Goal: Information Seeking & Learning: Check status

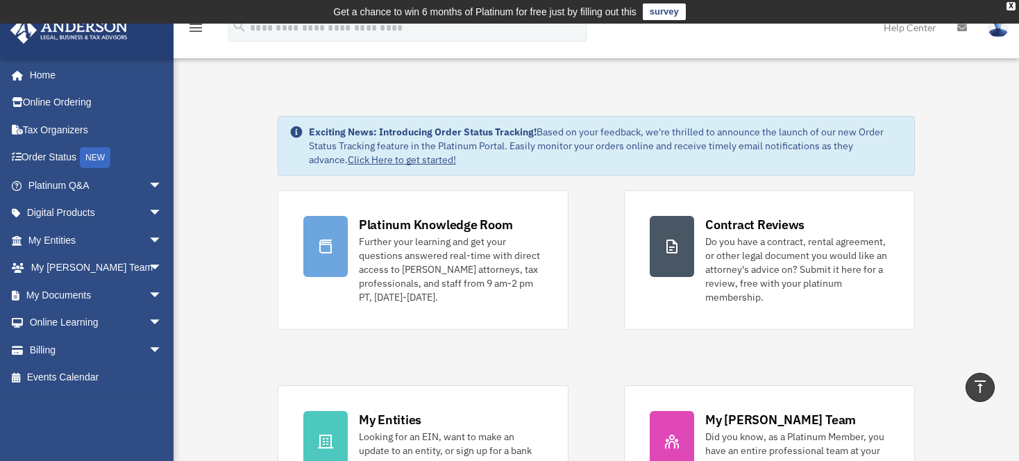
scroll to position [478, 0]
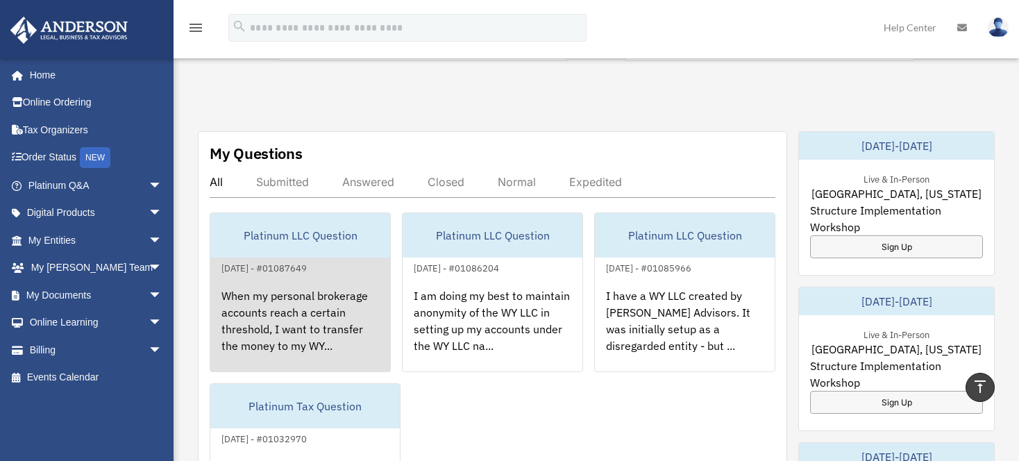
click at [318, 260] on div "August 25, 2025 - #01087649" at bounding box center [264, 267] width 108 height 15
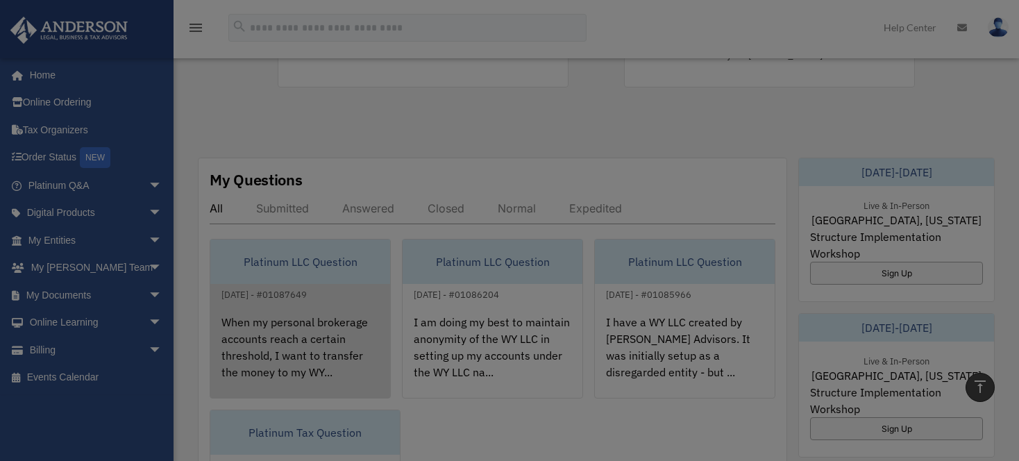
scroll to position [428, 0]
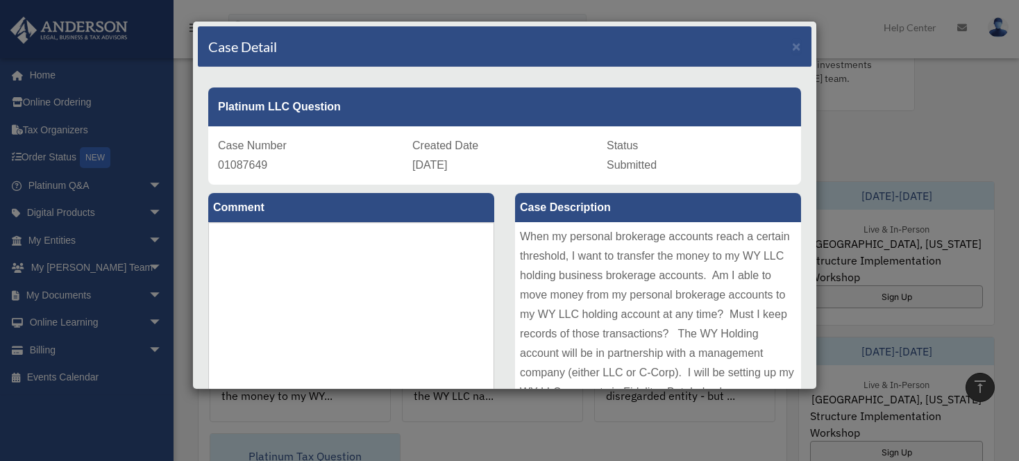
click at [862, 133] on div "Case Detail × Platinum LLC Question Case Number 01087649 Created Date August 25…" at bounding box center [509, 230] width 1019 height 461
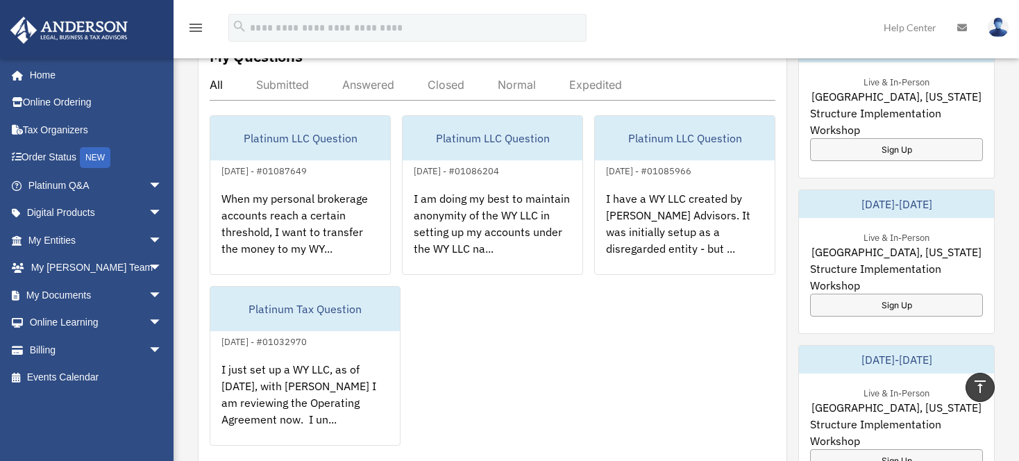
scroll to position [577, 0]
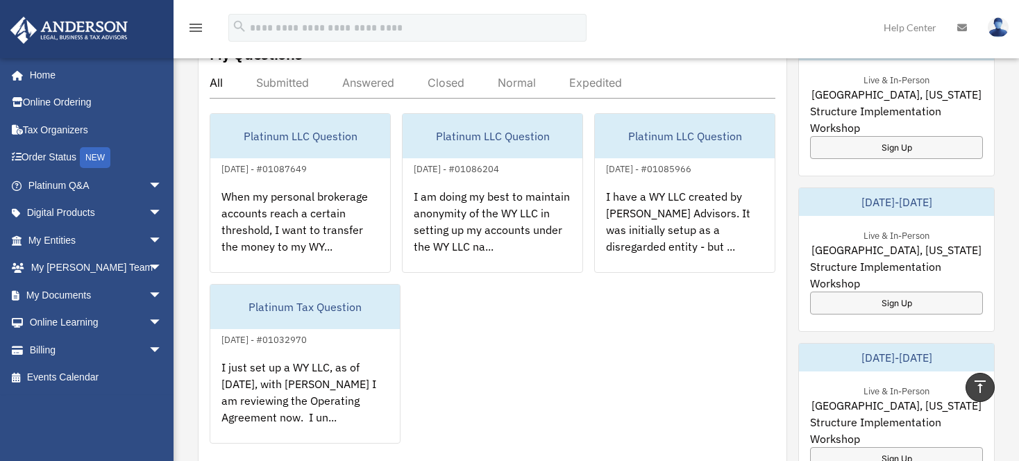
click at [566, 364] on div "Platinum LLC Question August 25, 2025 - #01087649 When my personal brokerage ac…" at bounding box center [493, 278] width 566 height 330
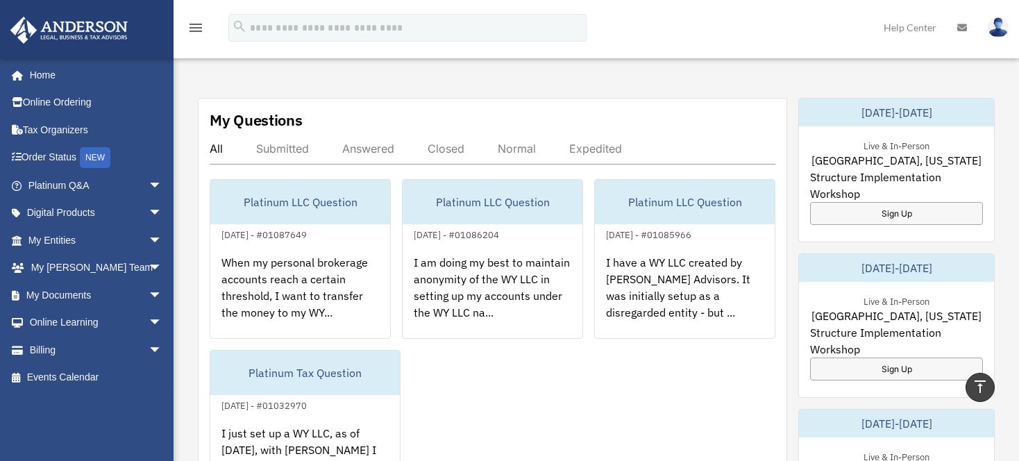
scroll to position [511, 0]
click at [366, 142] on div "Answered" at bounding box center [368, 149] width 52 height 14
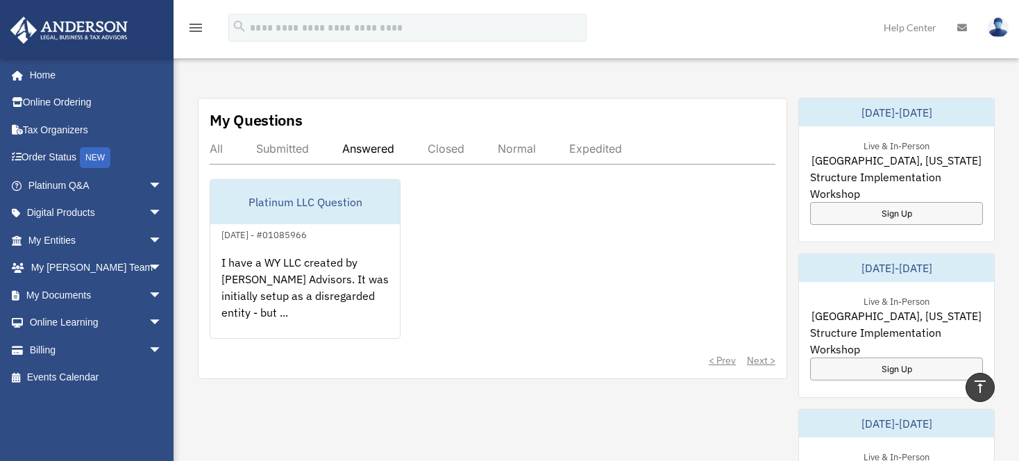
click at [283, 153] on div "Submitted" at bounding box center [282, 149] width 53 height 14
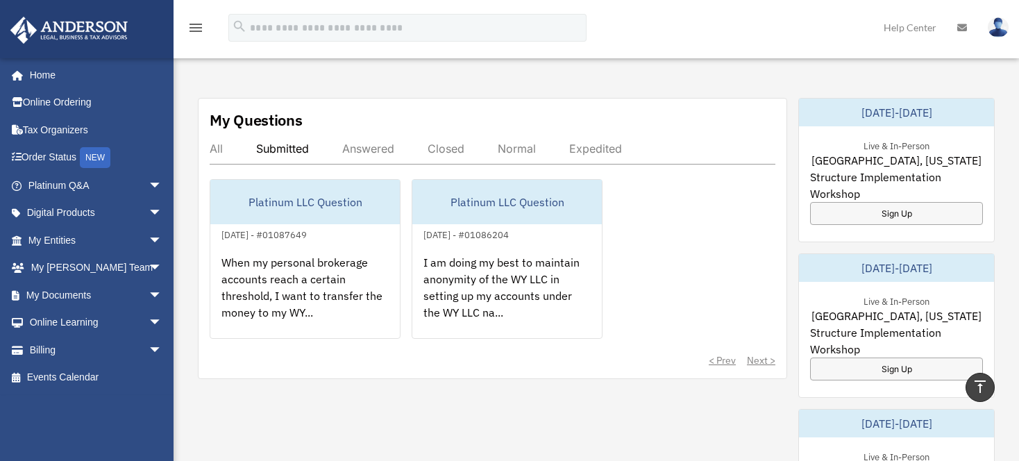
click at [219, 149] on div "All" at bounding box center [216, 149] width 13 height 14
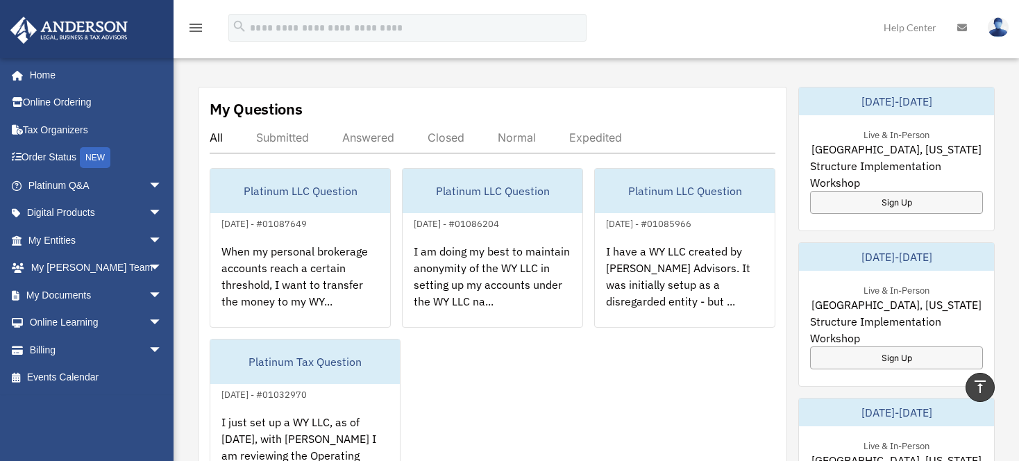
scroll to position [521, 0]
click at [56, 69] on link "Home" at bounding box center [97, 75] width 174 height 28
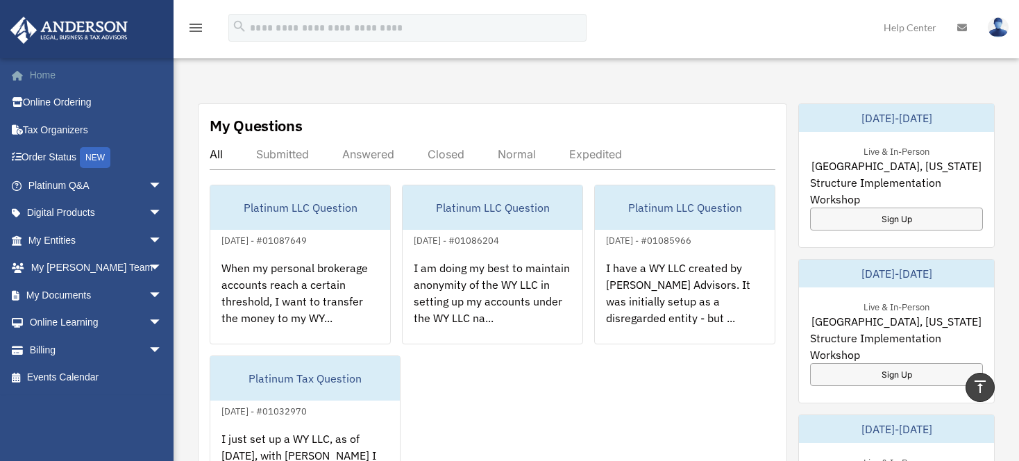
scroll to position [485, 0]
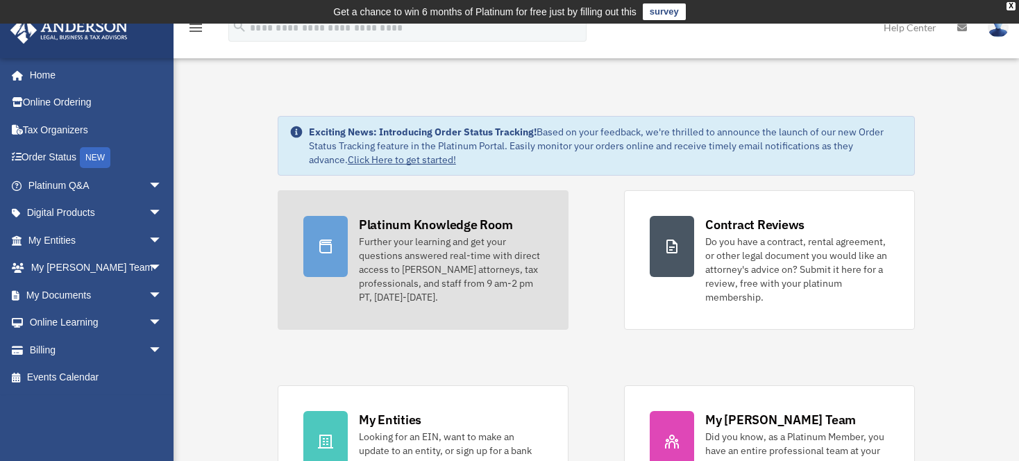
click at [481, 250] on div "Further your learning and get your questions answered real-time with direct acc…" at bounding box center [451, 269] width 184 height 69
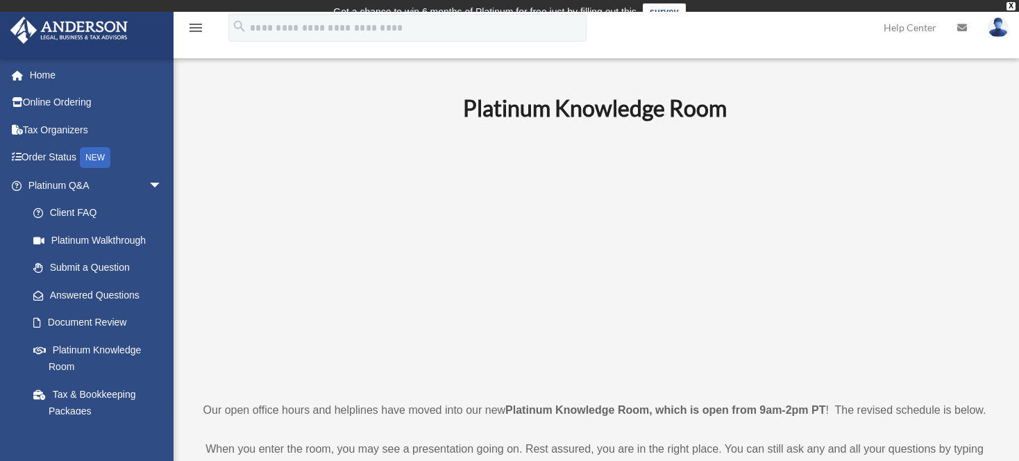
click at [991, 28] on img at bounding box center [998, 27] width 21 height 20
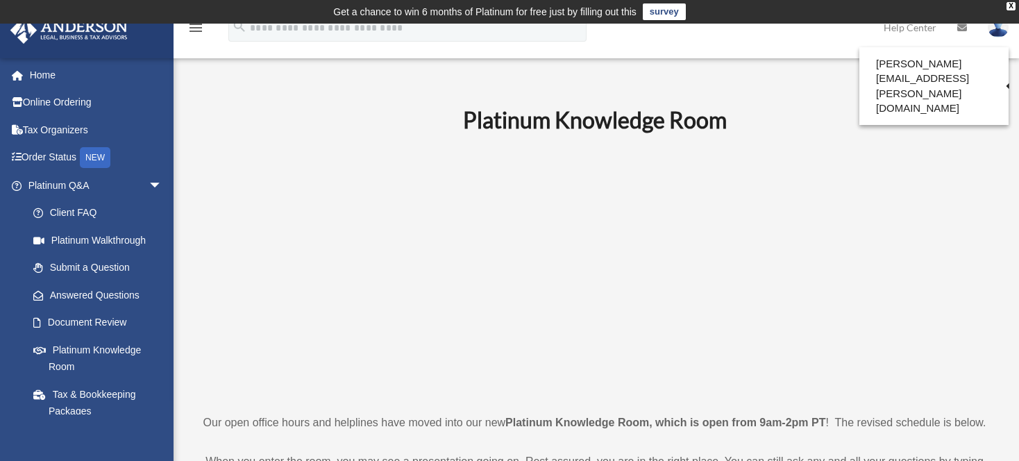
click at [341, 385] on p at bounding box center [594, 273] width 793 height 241
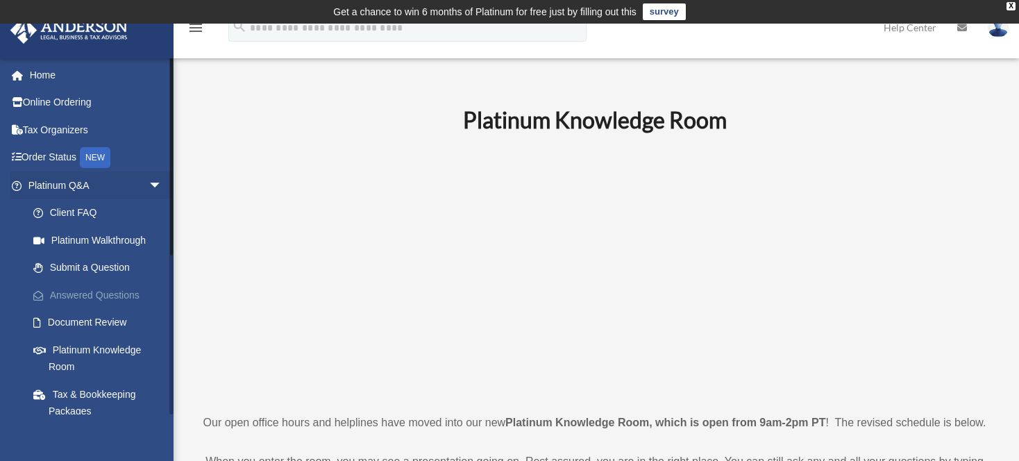
click at [111, 299] on link "Answered Questions" at bounding box center [101, 295] width 164 height 28
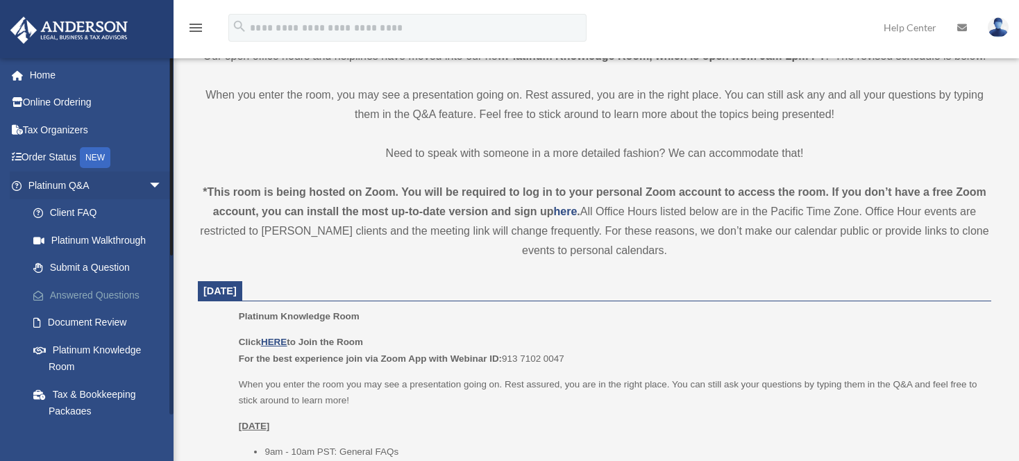
scroll to position [403, 0]
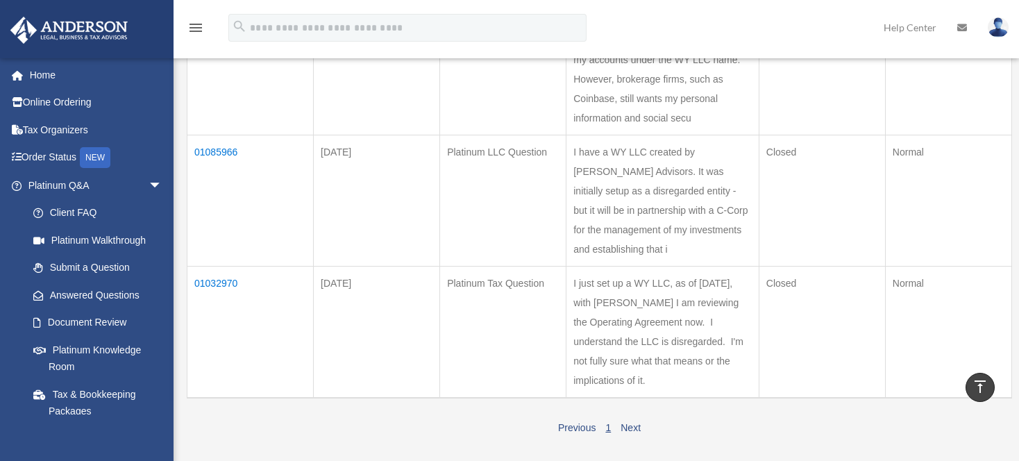
scroll to position [652, 0]
click at [646, 389] on td "I just set up a WY LLC, as of today, with Anderson I am reviewing the Operating…" at bounding box center [662, 330] width 193 height 132
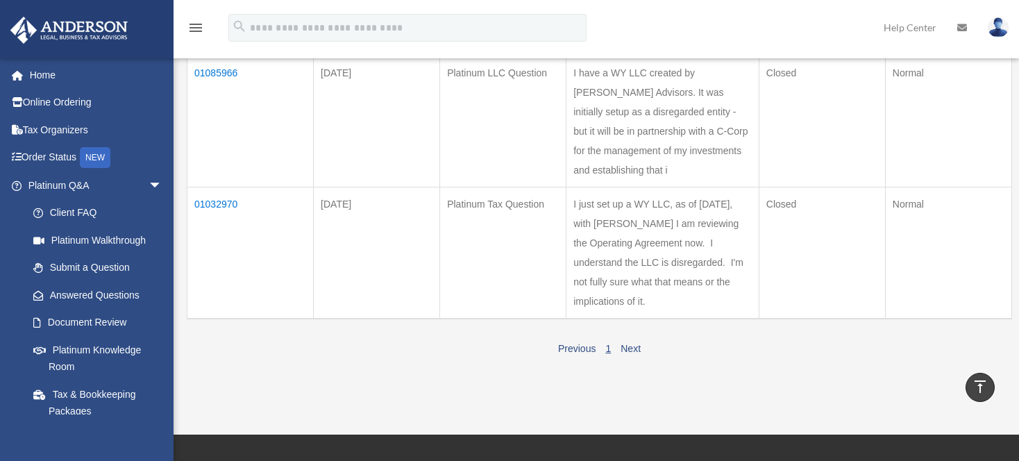
scroll to position [730, 0]
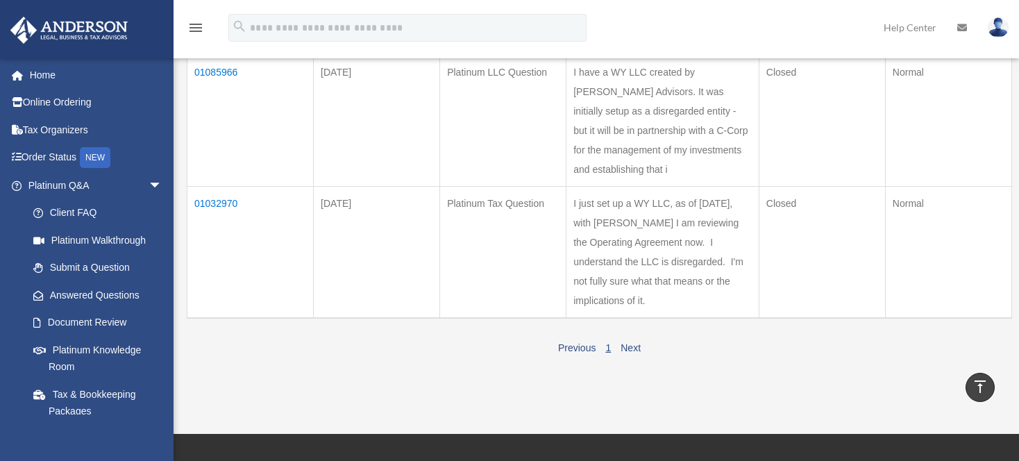
click at [653, 314] on td "I just set up a WY LLC, as of today, with Anderson I am reviewing the Operating…" at bounding box center [662, 252] width 193 height 132
click at [217, 242] on td "01032970" at bounding box center [250, 252] width 126 height 132
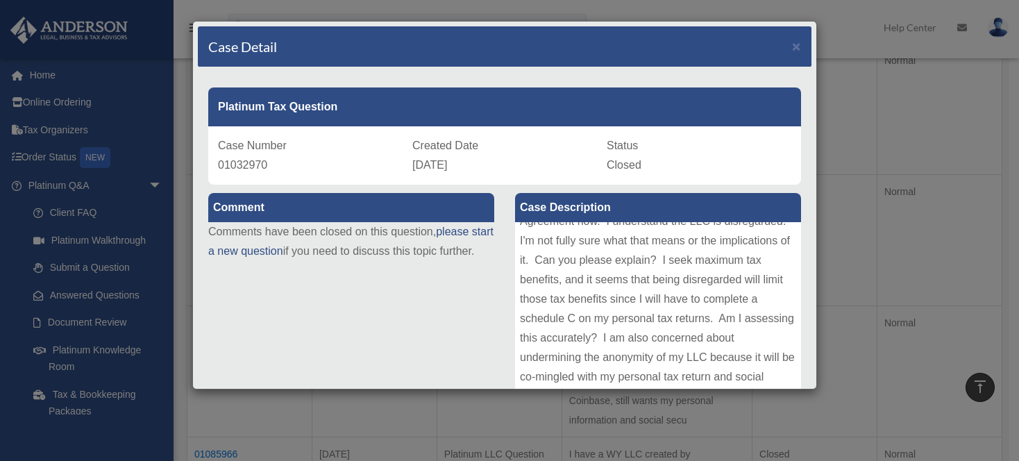
scroll to position [363, 0]
click at [792, 48] on span "×" at bounding box center [796, 46] width 9 height 16
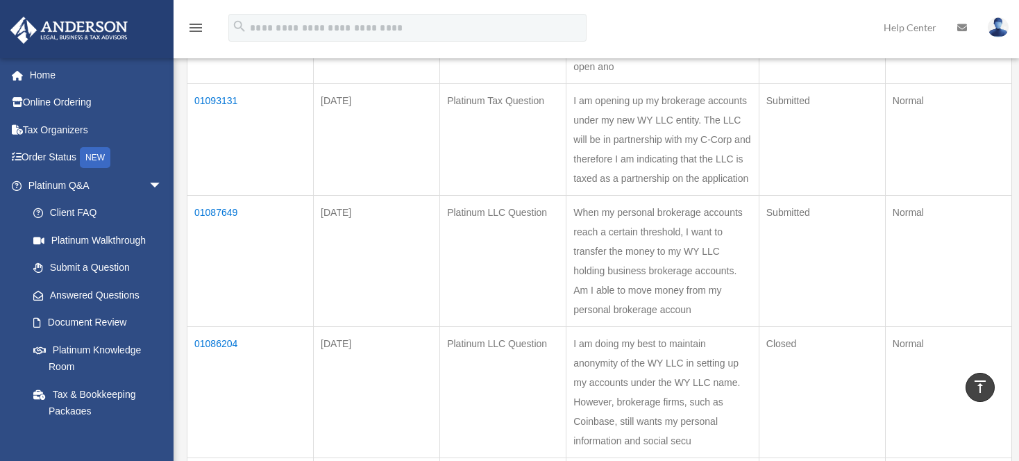
scroll to position [330, 0]
click at [221, 248] on td "01087649" at bounding box center [250, 257] width 126 height 131
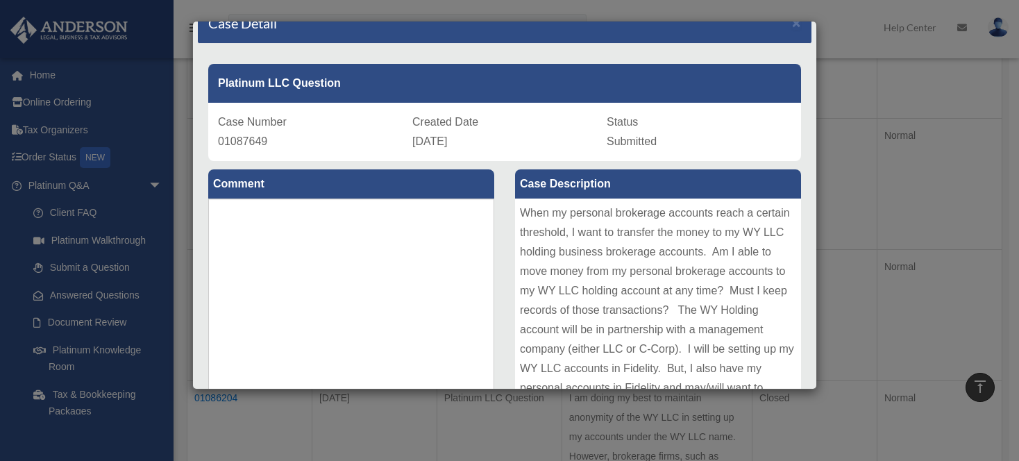
scroll to position [0, 0]
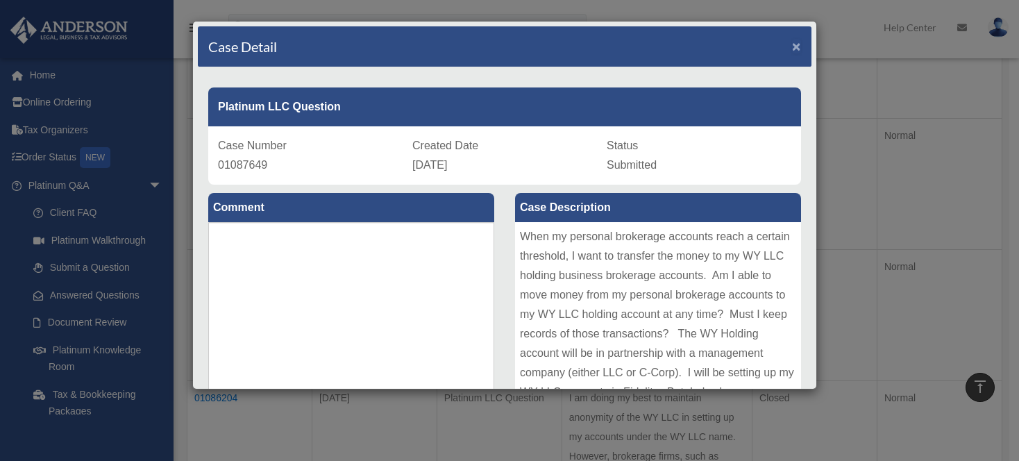
click at [792, 44] on span "×" at bounding box center [796, 46] width 9 height 16
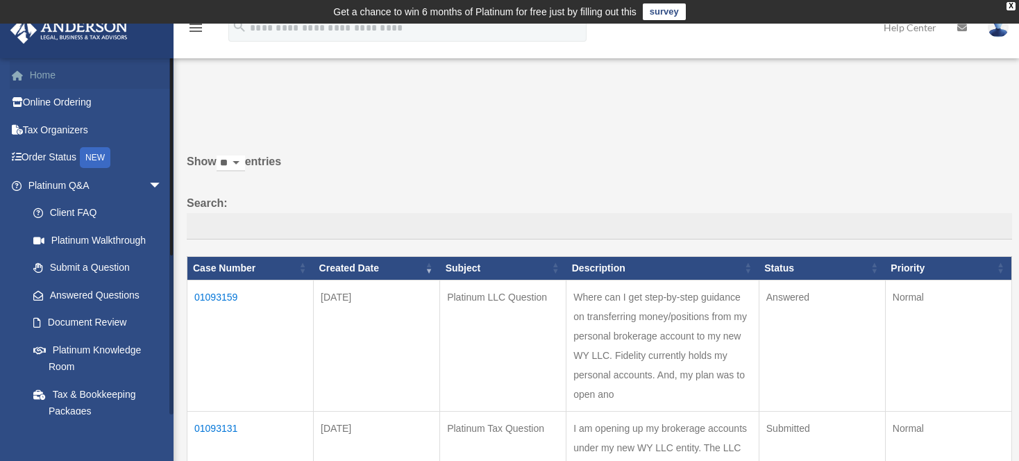
click at [47, 69] on link "Home" at bounding box center [97, 75] width 174 height 28
click at [51, 85] on link "Home" at bounding box center [97, 75] width 174 height 28
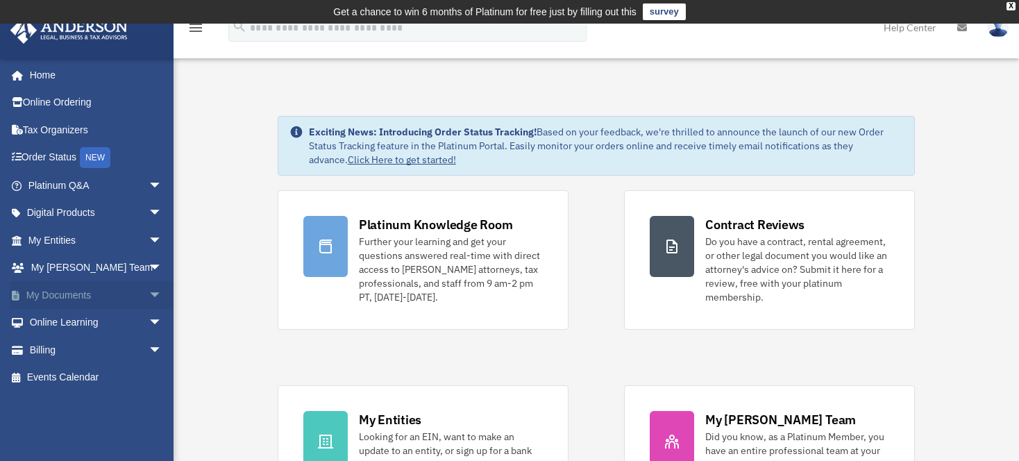
click at [149, 294] on span "arrow_drop_down" at bounding box center [163, 295] width 28 height 28
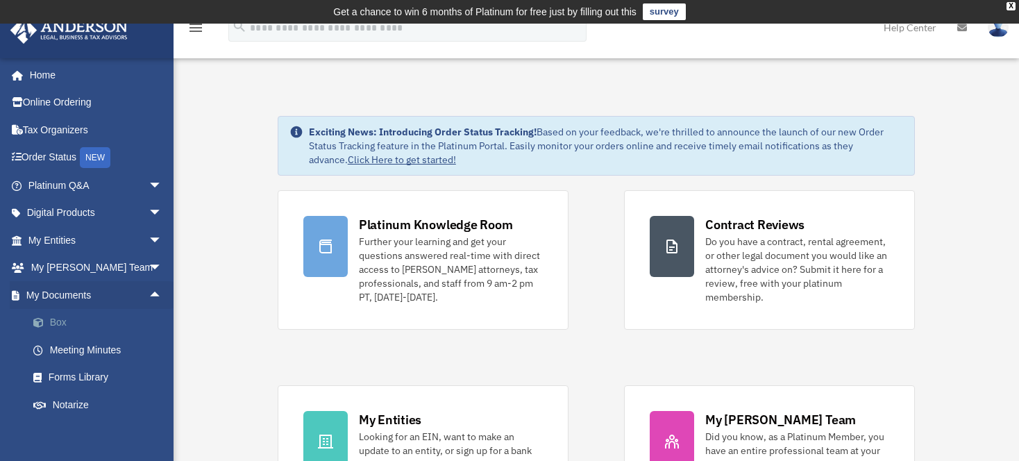
click at [57, 326] on link "Box" at bounding box center [101, 323] width 164 height 28
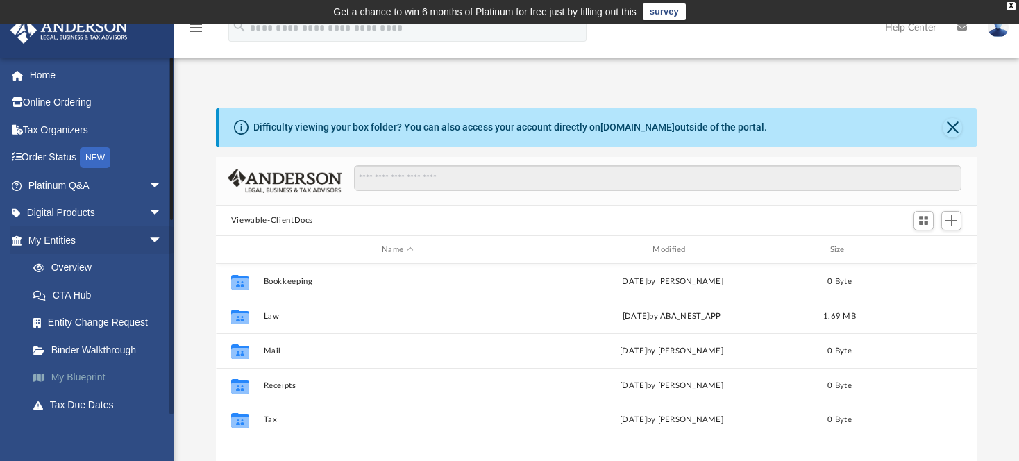
click at [108, 385] on link "My Blueprint" at bounding box center [101, 378] width 164 height 28
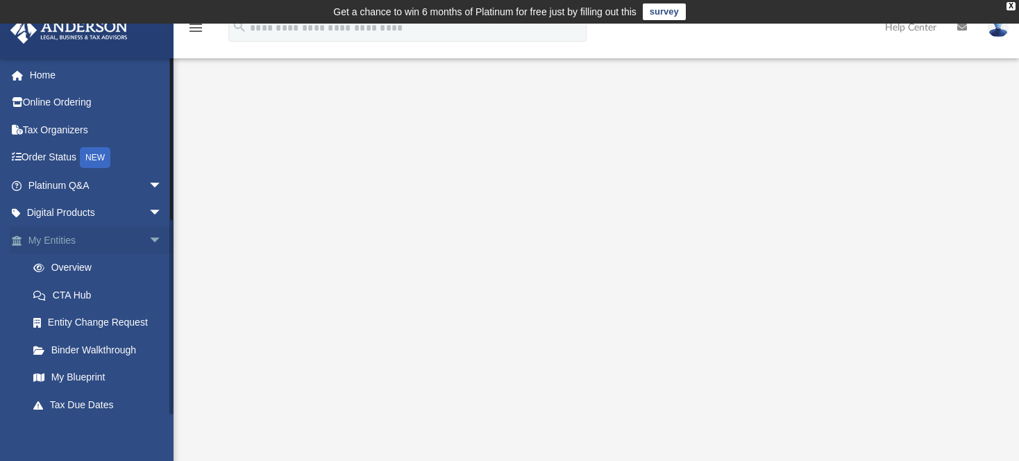
click at [69, 250] on link "My Entities arrow_drop_down" at bounding box center [97, 240] width 174 height 28
click at [76, 270] on link "Overview" at bounding box center [101, 268] width 164 height 28
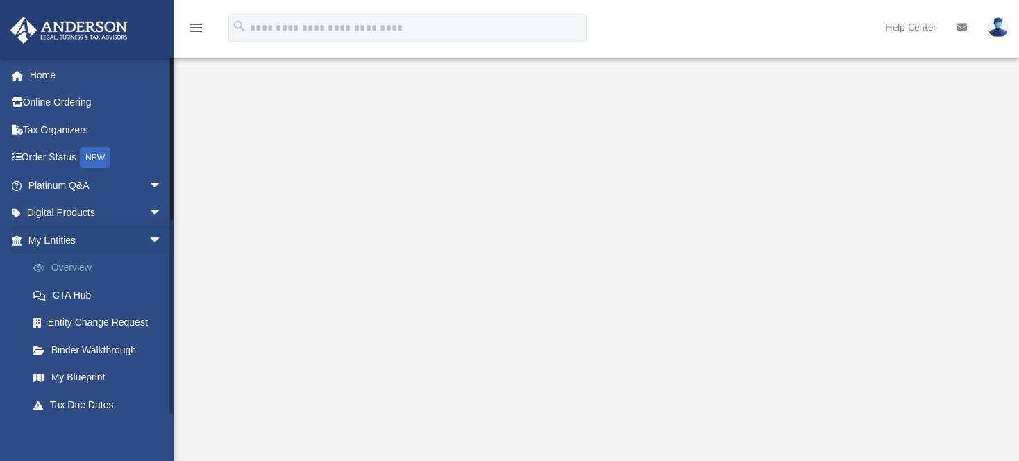
scroll to position [149, 0]
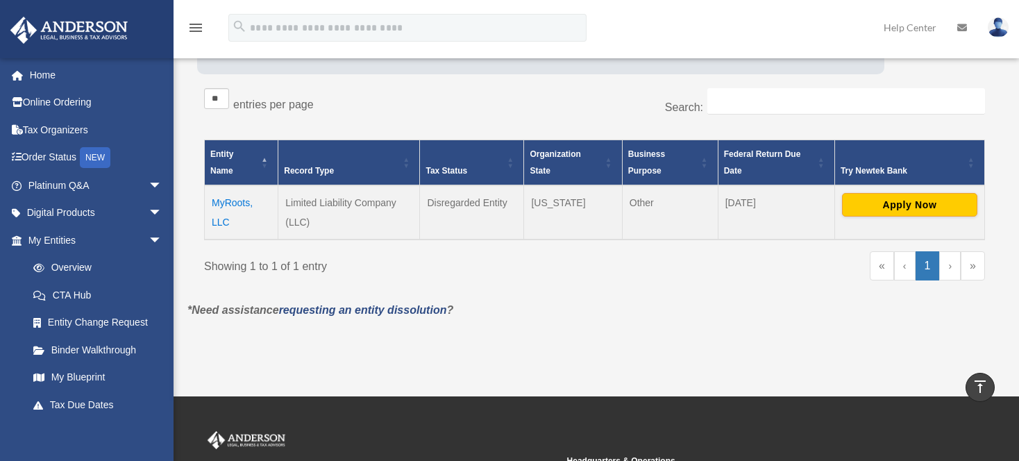
scroll to position [214, 0]
